Goal: Transaction & Acquisition: Purchase product/service

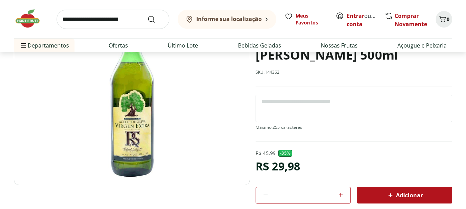
click at [123, 113] on img at bounding box center [132, 102] width 236 height 165
click at [137, 121] on img at bounding box center [132, 102] width 236 height 165
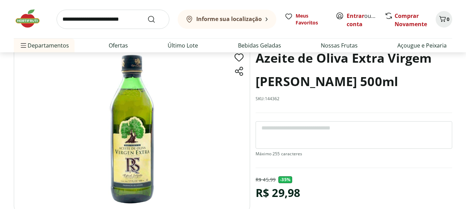
scroll to position [103, 0]
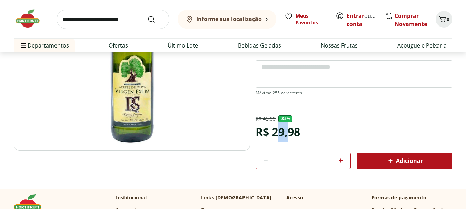
drag, startPoint x: 279, startPoint y: 132, endPoint x: 286, endPoint y: 132, distance: 8.0
click at [286, 132] on div "R$ 29,98" at bounding box center [277, 131] width 44 height 19
click at [269, 128] on div "R$ 29,98" at bounding box center [277, 131] width 44 height 19
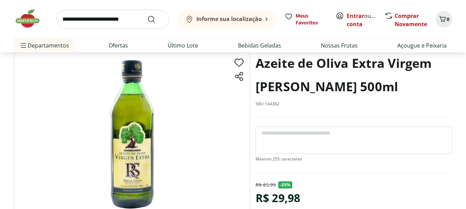
scroll to position [34, 0]
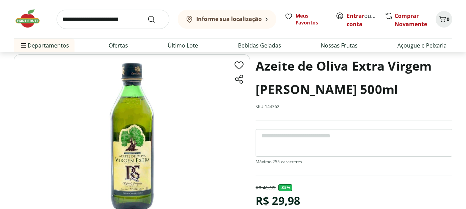
click at [132, 165] on img at bounding box center [132, 136] width 236 height 165
click at [135, 170] on img at bounding box center [132, 136] width 236 height 165
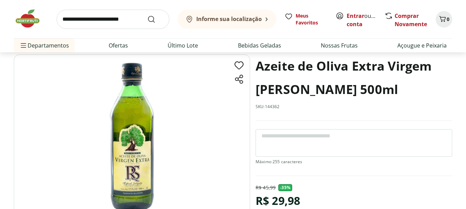
click at [135, 170] on img at bounding box center [132, 136] width 236 height 165
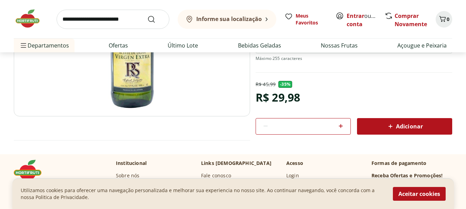
scroll to position [69, 0]
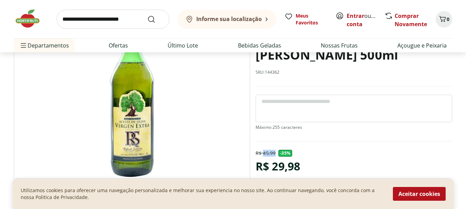
drag, startPoint x: 264, startPoint y: 154, endPoint x: 274, endPoint y: 156, distance: 10.5
click at [274, 156] on p "R$ 45,99" at bounding box center [265, 153] width 20 height 7
click at [131, 109] on img at bounding box center [132, 102] width 236 height 165
click at [134, 109] on img at bounding box center [132, 102] width 236 height 165
click at [135, 109] on img at bounding box center [132, 102] width 236 height 165
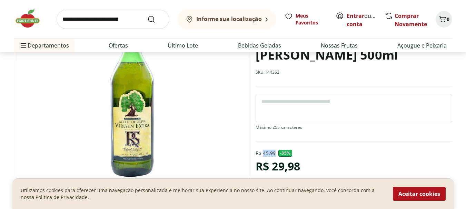
click at [135, 109] on img at bounding box center [132, 102] width 236 height 165
click at [166, 131] on img at bounding box center [132, 102] width 236 height 165
click at [162, 129] on img at bounding box center [132, 102] width 236 height 165
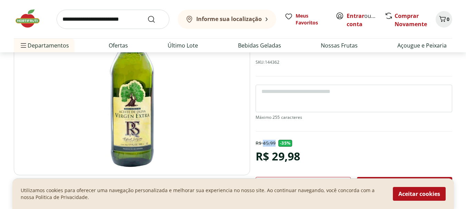
scroll to position [138, 0]
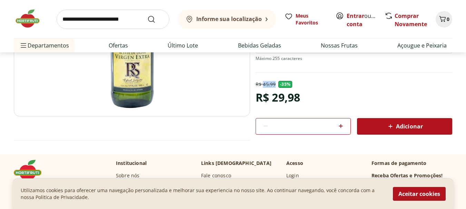
click at [135, 108] on img at bounding box center [132, 33] width 236 height 165
click at [124, 85] on img at bounding box center [132, 33] width 236 height 165
click at [137, 84] on img at bounding box center [132, 33] width 236 height 165
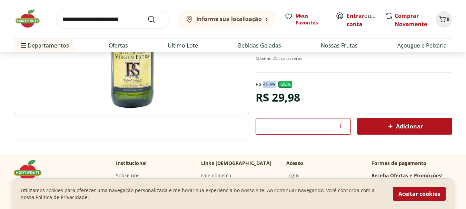
click at [137, 84] on img at bounding box center [132, 33] width 236 height 165
click at [140, 88] on img at bounding box center [132, 33] width 236 height 165
drag, startPoint x: 141, startPoint y: 91, endPoint x: 117, endPoint y: 92, distance: 24.8
click at [141, 92] on img at bounding box center [132, 33] width 236 height 165
